Goal: Information Seeking & Learning: Learn about a topic

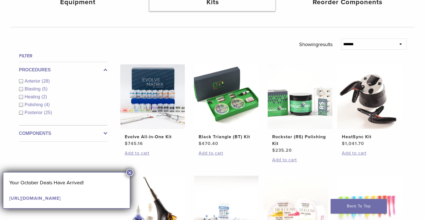
scroll to position [170, 0]
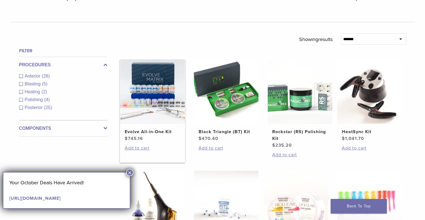
drag, startPoint x: 155, startPoint y: 105, endPoint x: 152, endPoint y: 104, distance: 3.0
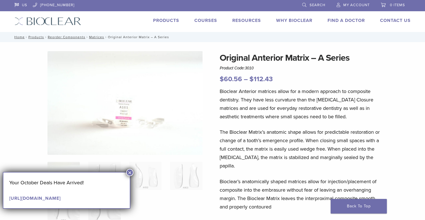
click at [172, 22] on link "Products" at bounding box center [166, 21] width 26 height 6
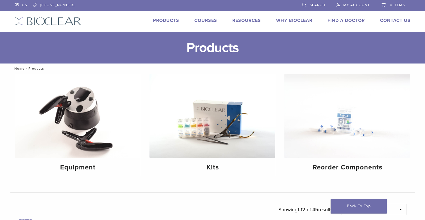
click at [53, 20] on img at bounding box center [48, 21] width 67 height 8
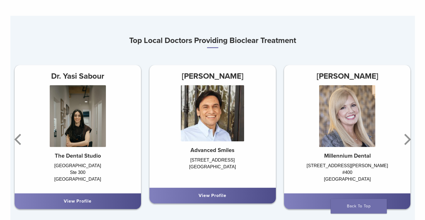
scroll to position [337, 0]
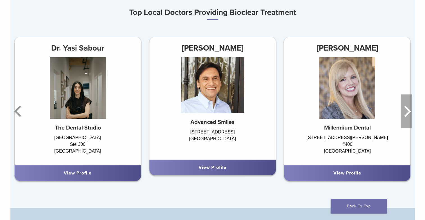
click at [410, 113] on icon "Next" at bounding box center [408, 111] width 7 height 11
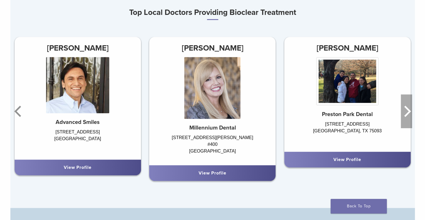
click at [410, 113] on icon "Next" at bounding box center [408, 111] width 7 height 11
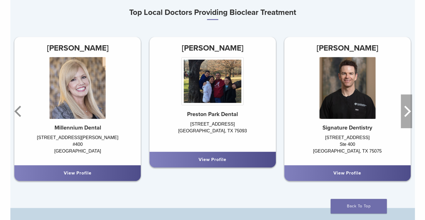
click at [410, 113] on icon "Next" at bounding box center [408, 111] width 7 height 11
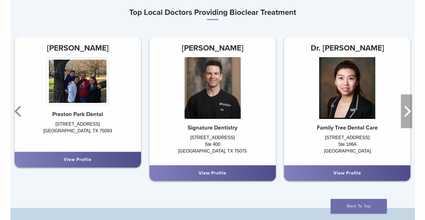
click at [410, 113] on icon "Next" at bounding box center [408, 111] width 7 height 11
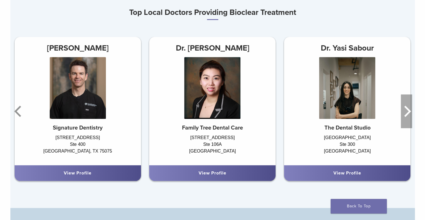
click at [410, 113] on icon "Next" at bounding box center [408, 111] width 7 height 11
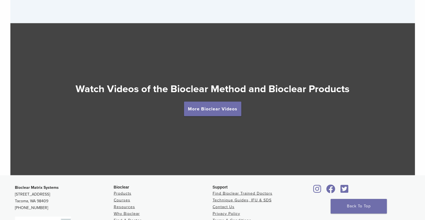
scroll to position [984, 0]
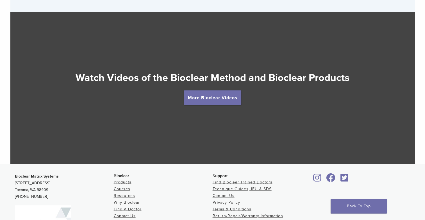
click at [218, 84] on h2 "Watch Videos of the Bioclear Method and Bioclear Products" at bounding box center [212, 77] width 405 height 13
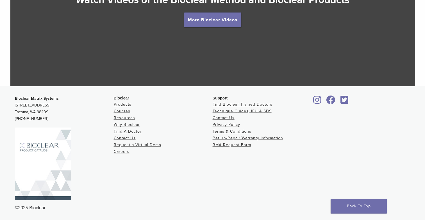
scroll to position [951, 0]
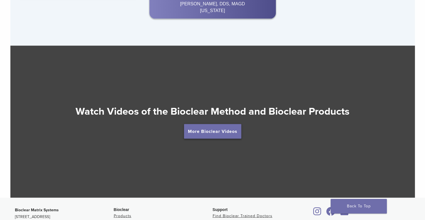
click at [221, 132] on link "More Bioclear Videos" at bounding box center [212, 131] width 57 height 15
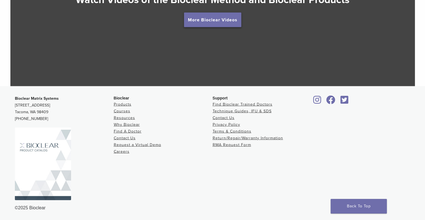
scroll to position [1063, 0]
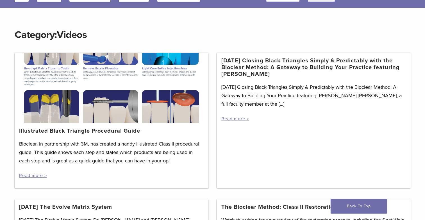
scroll to position [28, 0]
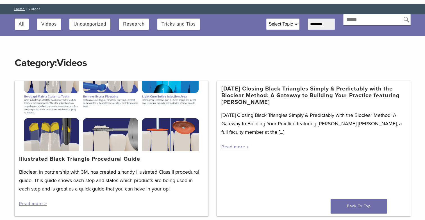
click at [109, 129] on div at bounding box center [112, 116] width 194 height 70
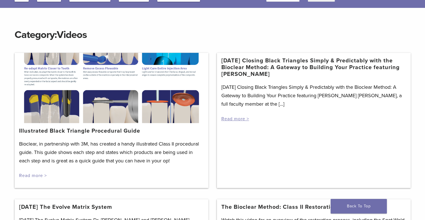
click at [33, 174] on link "Read more >" at bounding box center [33, 176] width 28 height 6
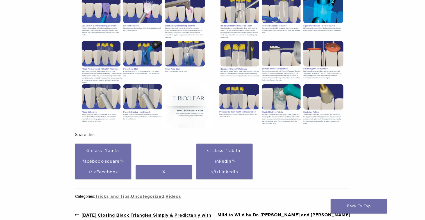
scroll to position [141, 0]
